Goal: Navigation & Orientation: Find specific page/section

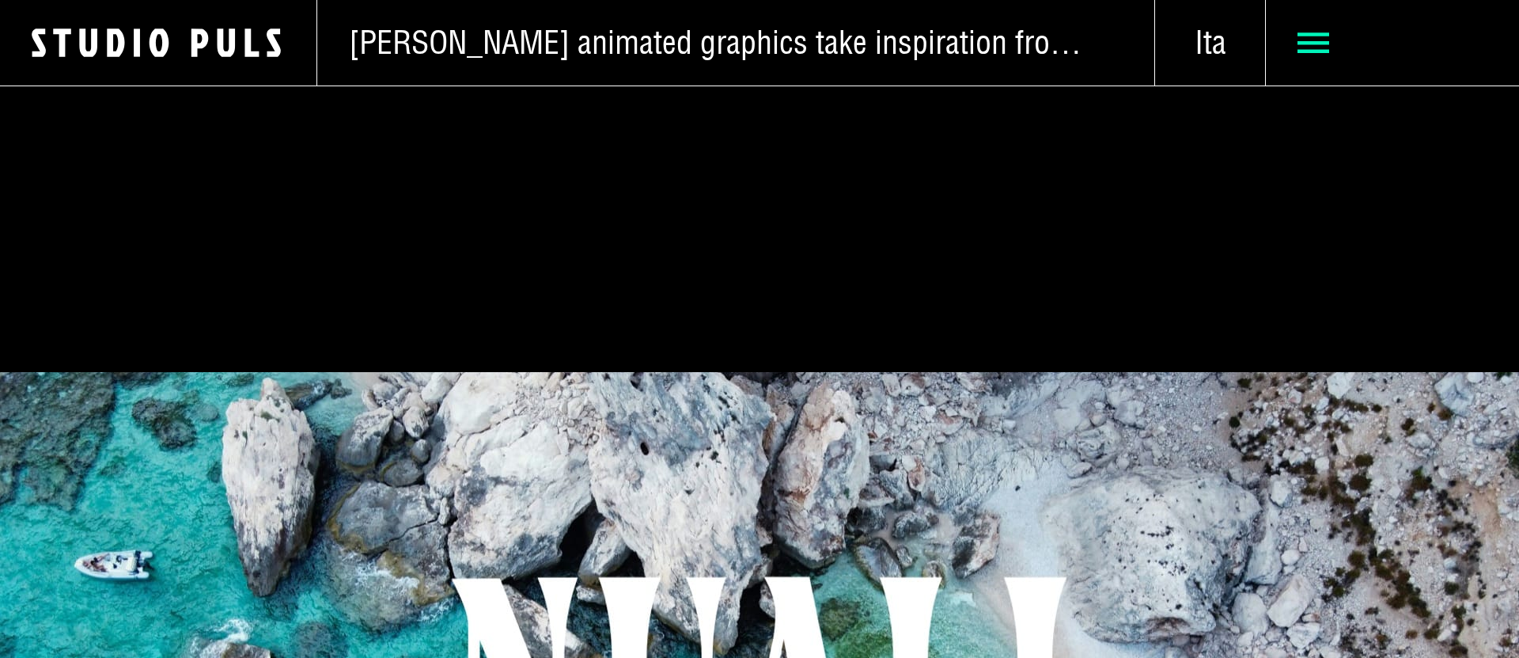
click at [1334, 59] on span at bounding box center [1392, 42] width 253 height 85
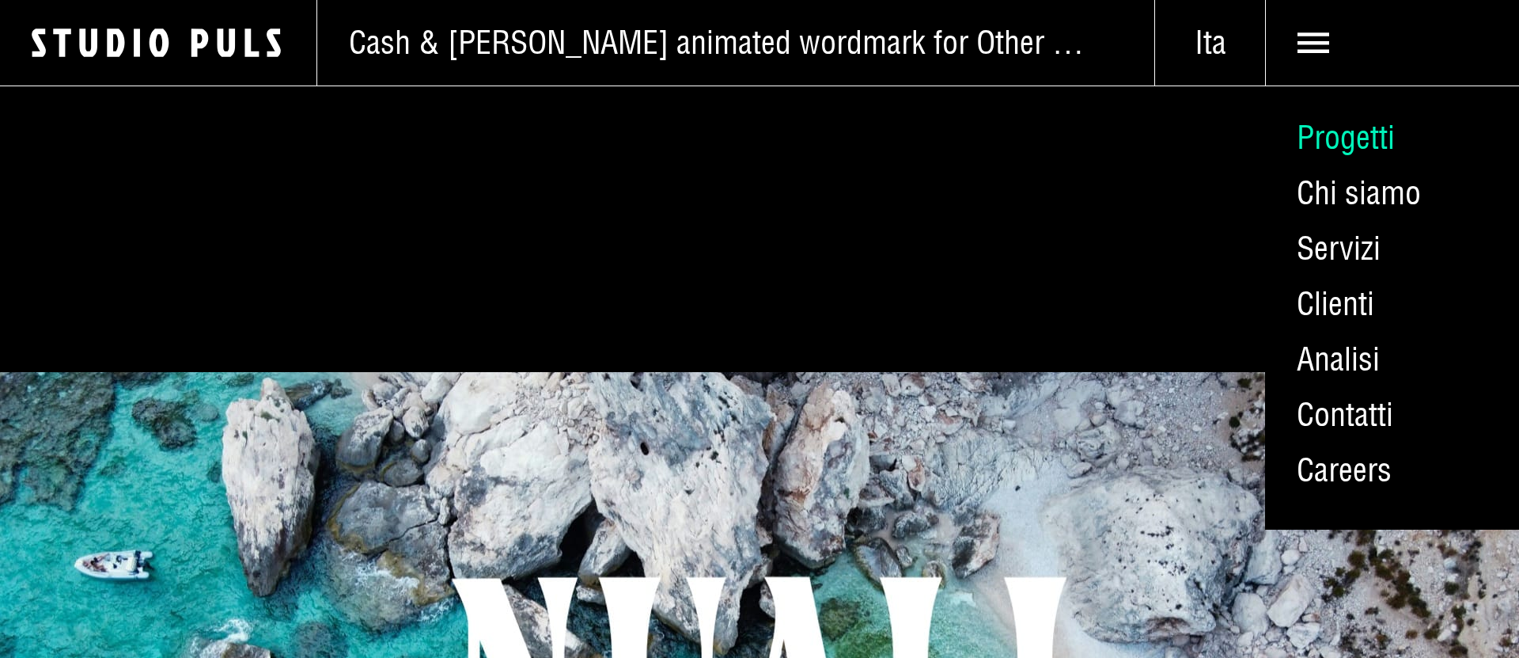
click at [1360, 136] on link "Progetti" at bounding box center [1392, 137] width 254 height 55
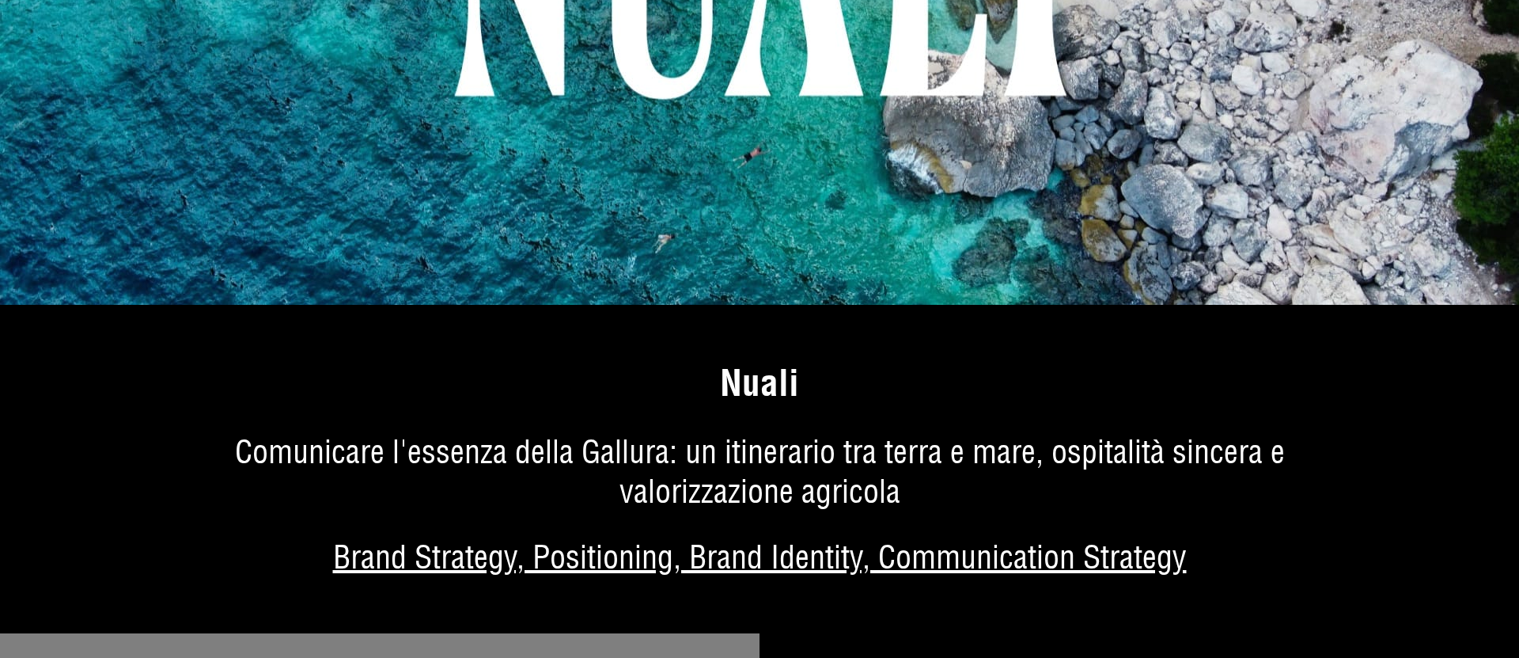
scroll to position [833, 0]
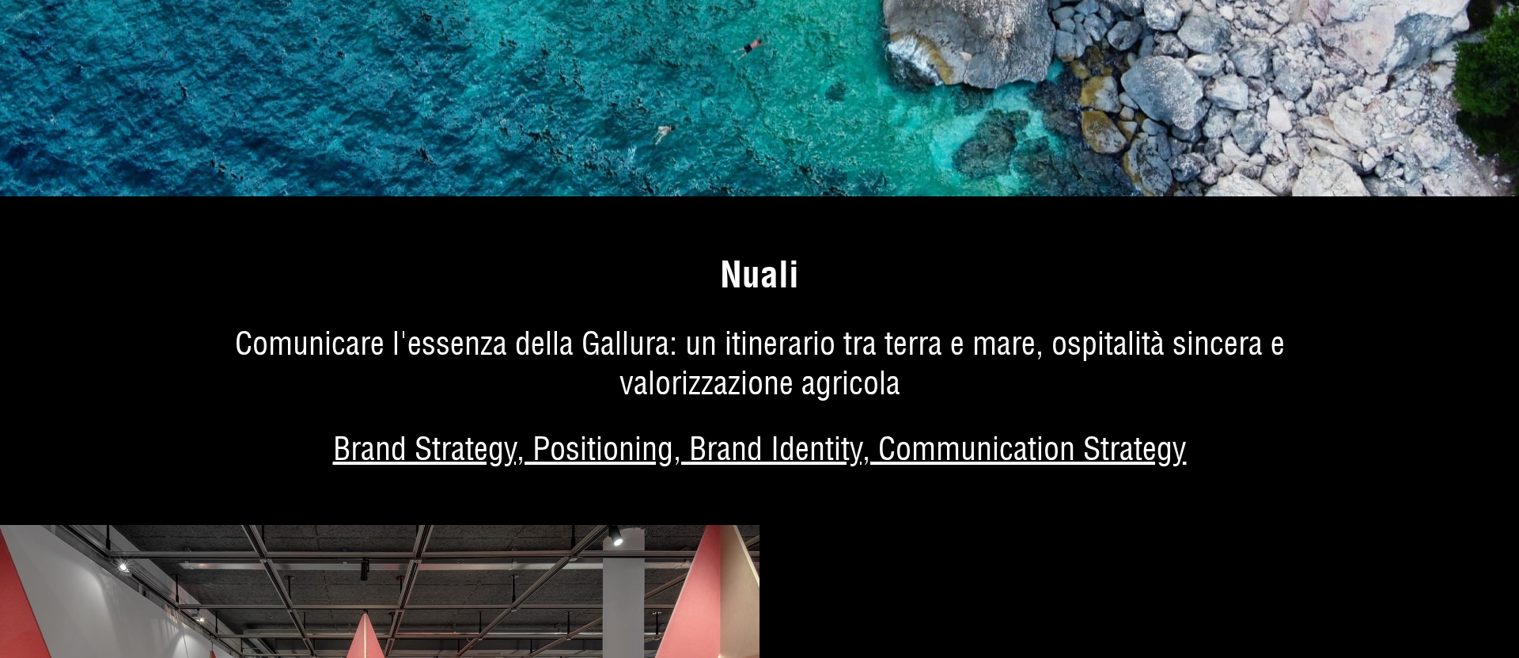
click at [749, 381] on link "Di più sul progetto" at bounding box center [759, 381] width 1519 height 290
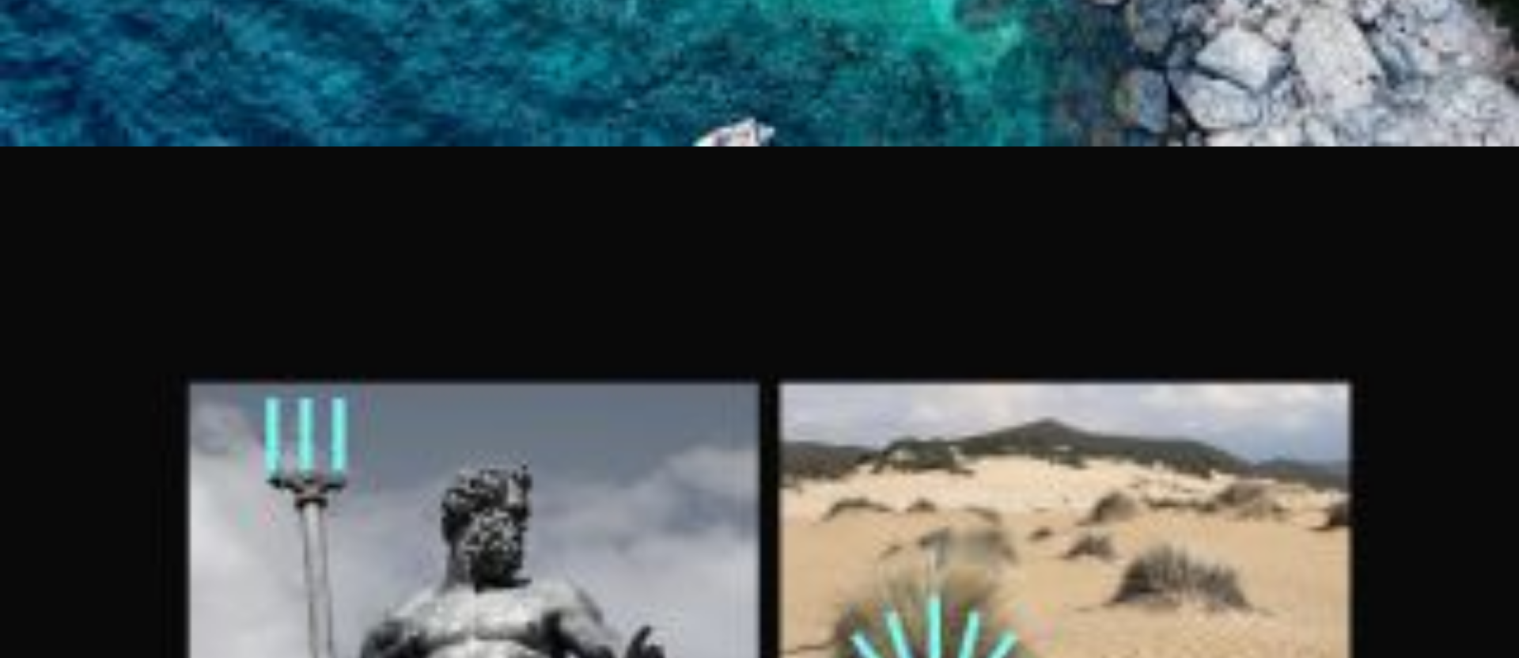
scroll to position [2459, 0]
